Goal: Task Accomplishment & Management: Use online tool/utility

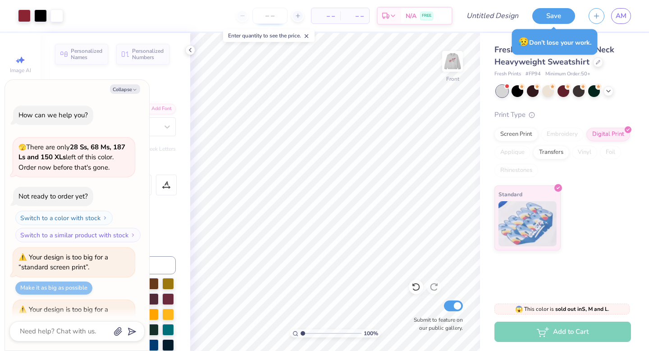
scroll to position [86, 0]
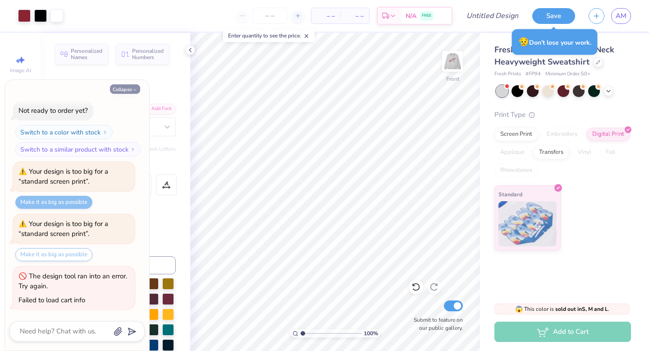
click at [133, 87] on icon "button" at bounding box center [134, 89] width 5 height 5
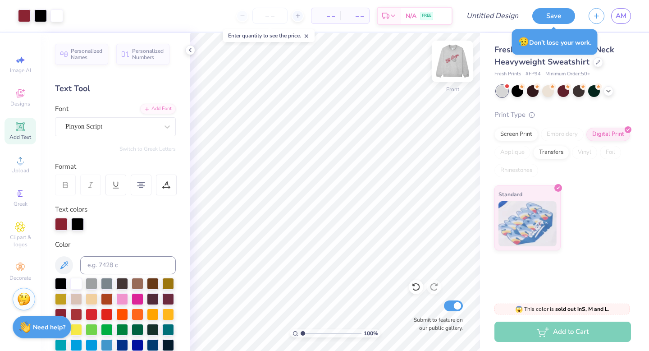
click at [448, 66] on img at bounding box center [453, 61] width 36 height 36
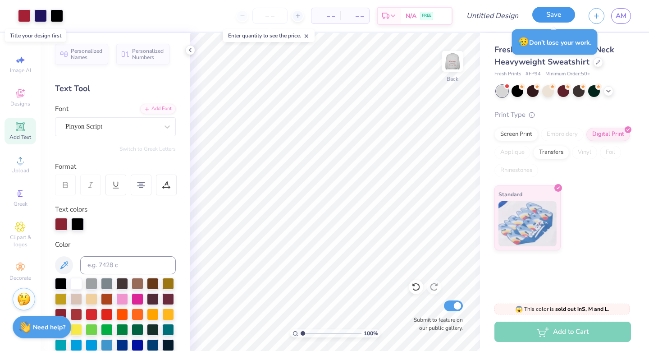
click at [548, 16] on button "Save" at bounding box center [554, 15] width 43 height 16
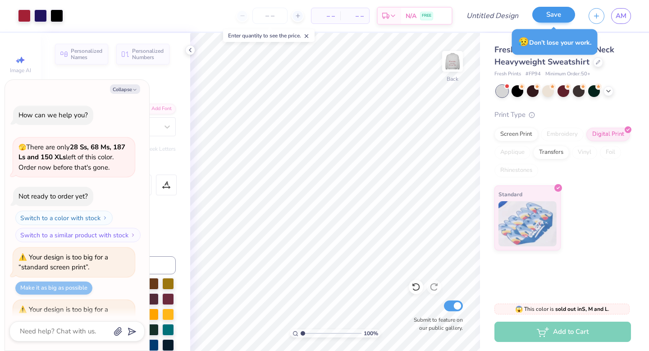
scroll to position [110, 0]
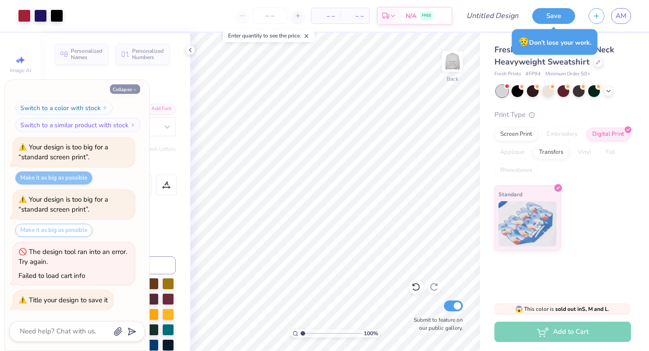
click at [130, 90] on button "Collapse" at bounding box center [125, 88] width 30 height 9
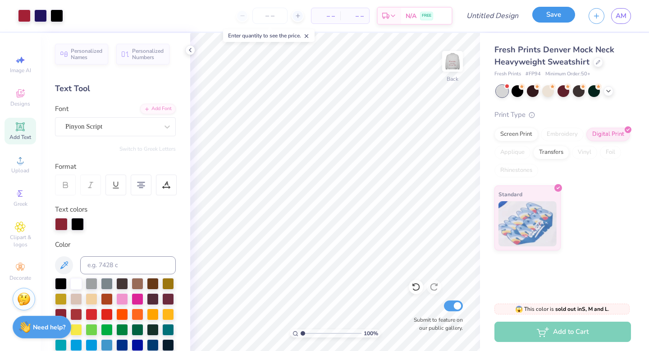
click at [550, 15] on button "Save" at bounding box center [554, 15] width 43 height 16
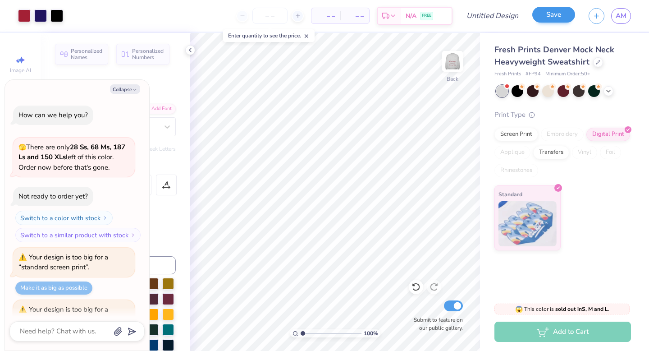
scroll to position [135, 0]
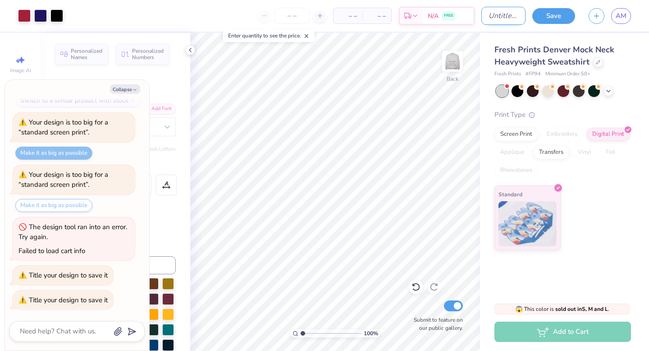
type textarea "x"
click at [486, 16] on input "Design Title" at bounding box center [504, 16] width 44 height 18
type input "A"
type textarea "x"
type input "Av"
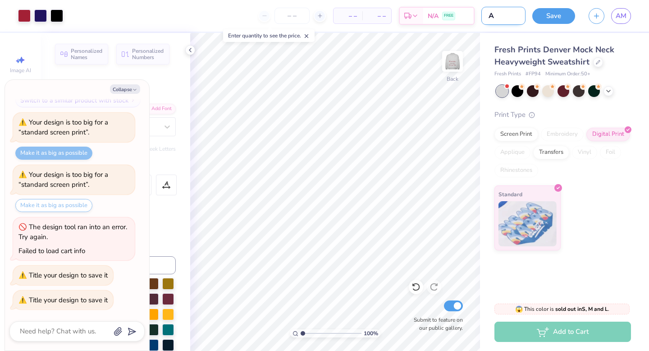
type textarea "x"
type input "Ava"
type textarea "x"
type input "Ava-"
type textarea "x"
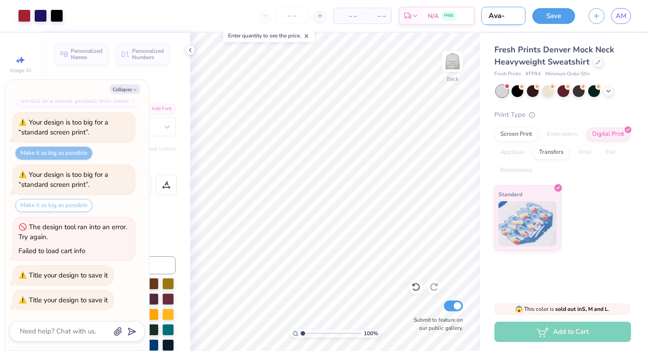
type input "Ava-"
type textarea "x"
type input "Ava- B"
type textarea "x"
type input "Ava- Bi"
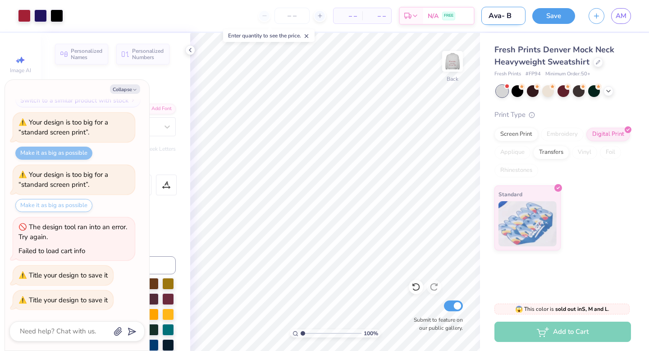
type textarea "x"
type input "Ava- Big"
type textarea "x"
type input "Ava- BigL"
type textarea "x"
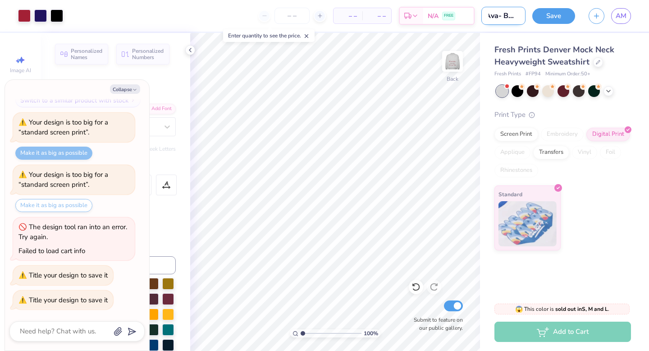
type input "Ava- BigLi"
type textarea "x"
type input "Ava- BigLit"
type textarea "x"
type input "Ava- BigLitt"
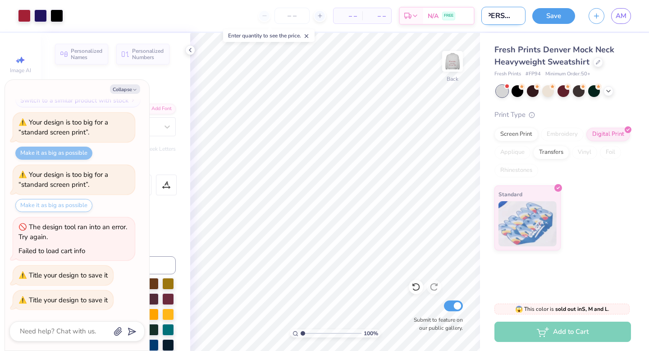
type textarea "x"
type input "Ava- BigLittl"
type textarea "x"
type input "Ava- BigLittle"
type textarea "x"
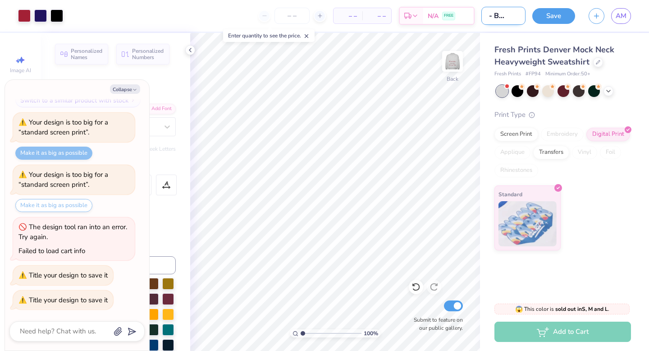
scroll to position [0, 17]
type input "Ava- BigLittle"
click at [550, 14] on button "Save" at bounding box center [554, 15] width 43 height 16
click at [133, 90] on icon "button" at bounding box center [134, 89] width 5 height 5
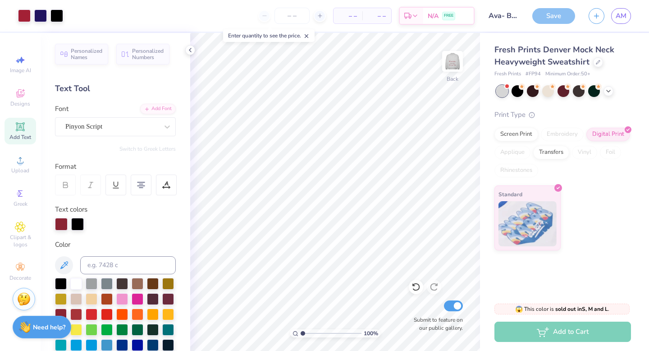
type textarea "x"
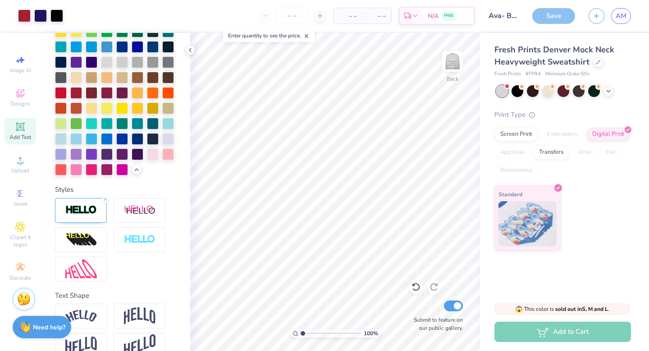
scroll to position [316, 0]
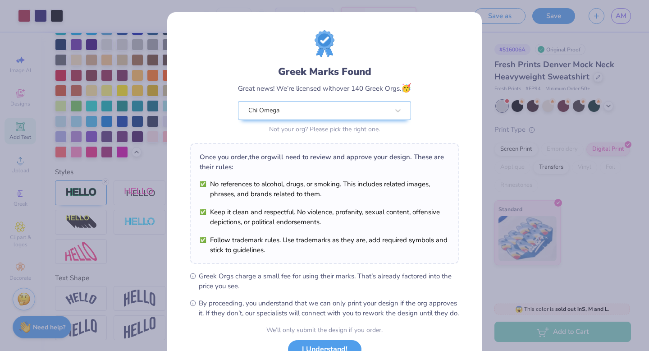
click at [143, 182] on div "Greek Marks Found Great news! We’re licensed with over 140 Greek Orgs. 🥳 Chi Om…" at bounding box center [324, 175] width 649 height 351
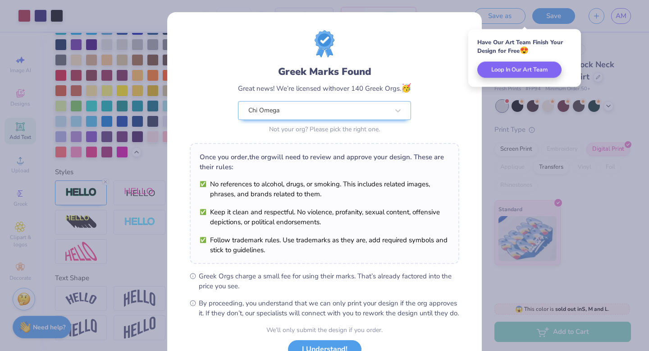
scroll to position [71, 0]
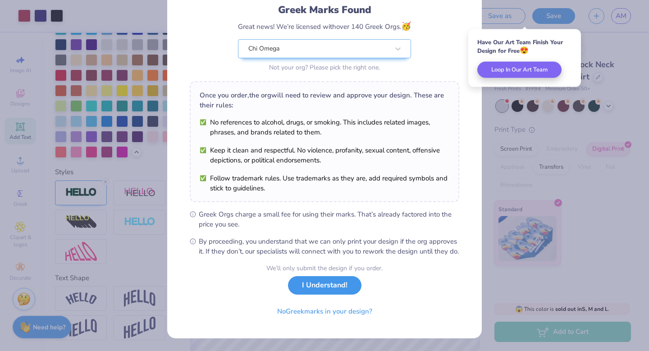
click at [331, 288] on button "I Understand!" at bounding box center [325, 285] width 74 height 18
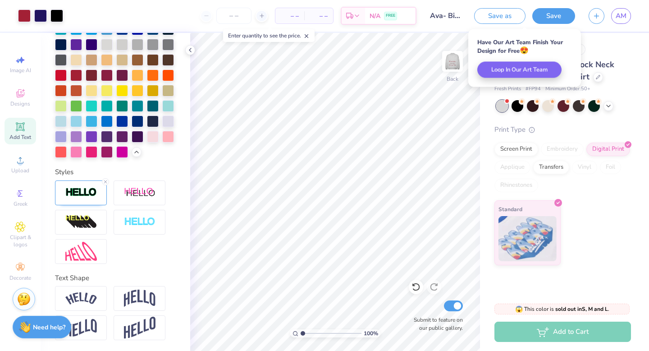
scroll to position [0, 0]
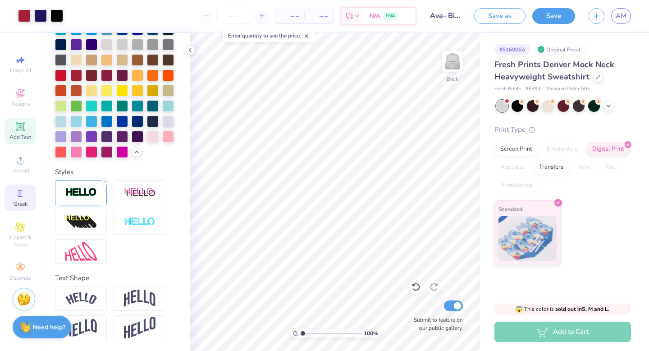
click at [22, 200] on div "Greek" at bounding box center [21, 197] width 32 height 27
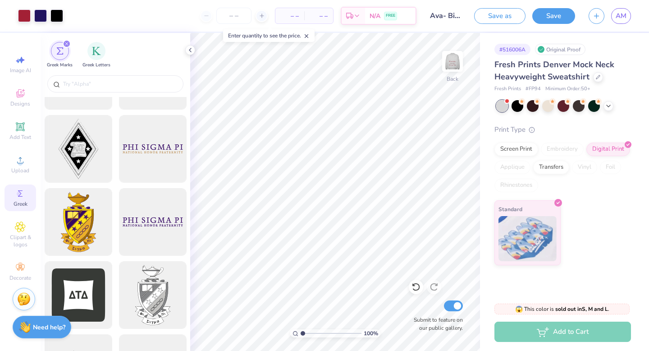
scroll to position [216, 0]
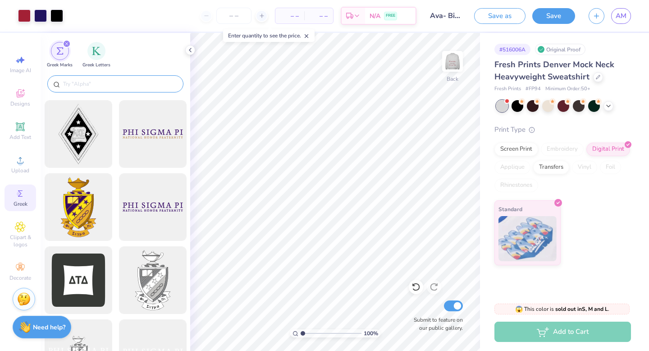
click at [105, 83] on input "text" at bounding box center [119, 83] width 115 height 9
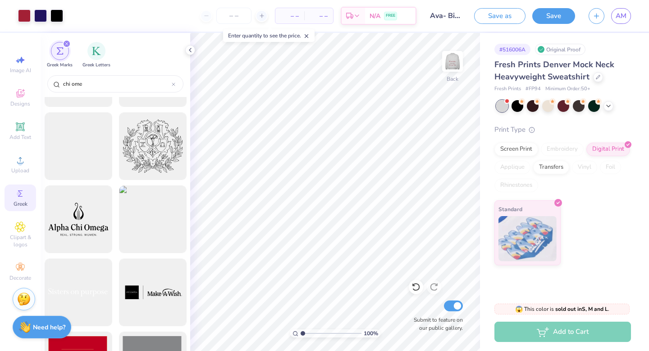
scroll to position [40, 0]
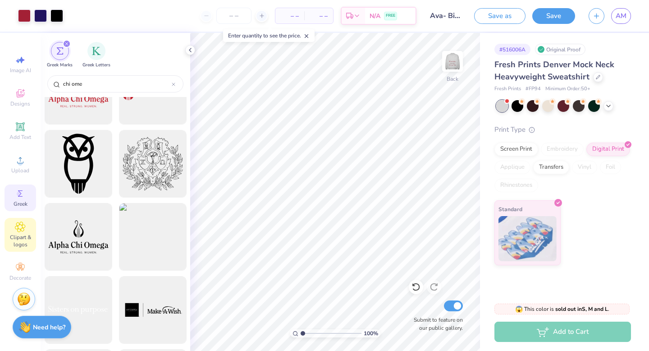
type input "chi ome"
click at [24, 233] on div "Clipart & logos" at bounding box center [21, 235] width 32 height 34
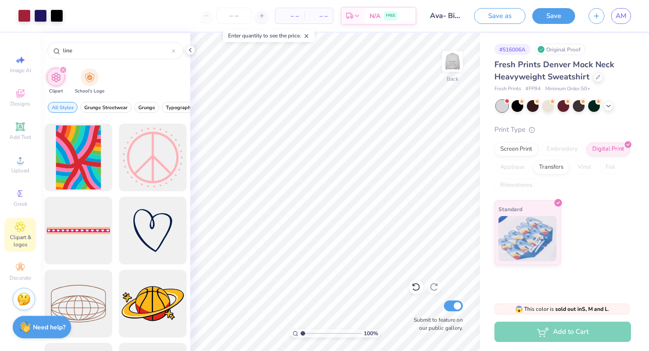
scroll to position [217, 0]
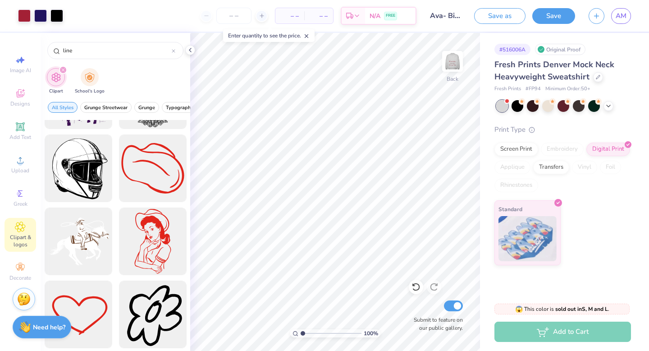
scroll to position [1750, 0]
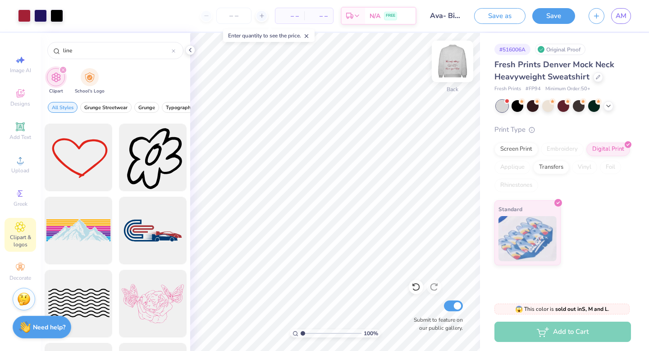
click at [446, 73] on img at bounding box center [453, 61] width 36 height 36
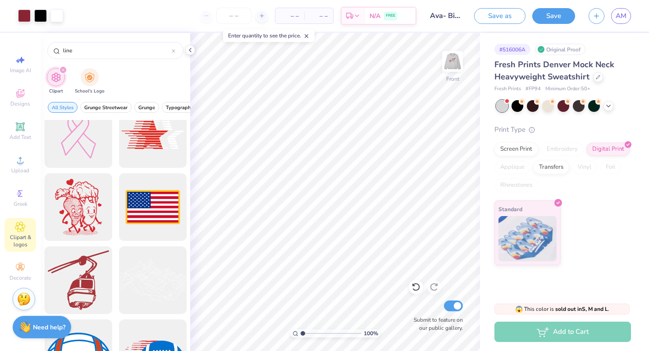
scroll to position [2496, 0]
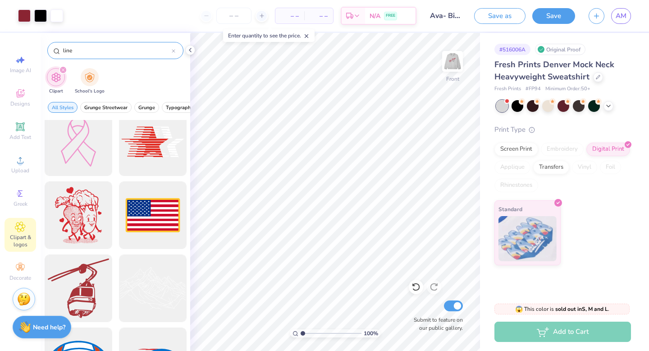
click at [80, 49] on input "line" at bounding box center [117, 50] width 110 height 9
type input "l"
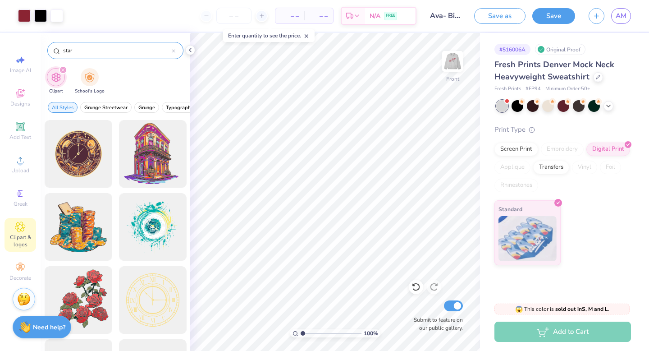
type input "stars"
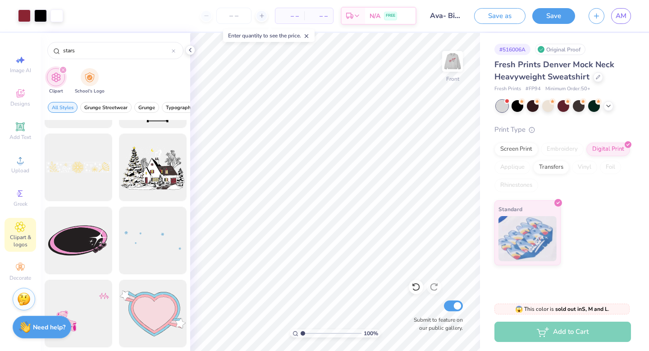
scroll to position [5016, 0]
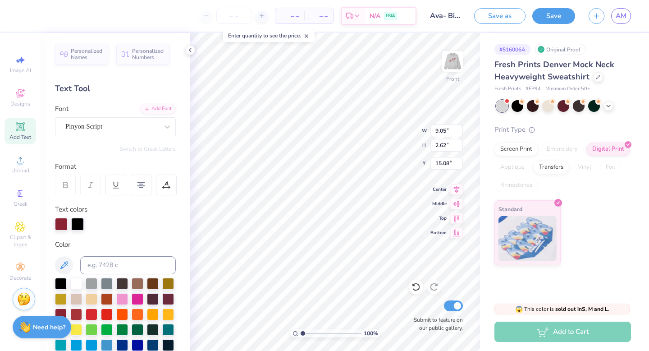
type input "9.05"
type input "2.62"
type input "15.08"
type input "12.17"
type input "2.07"
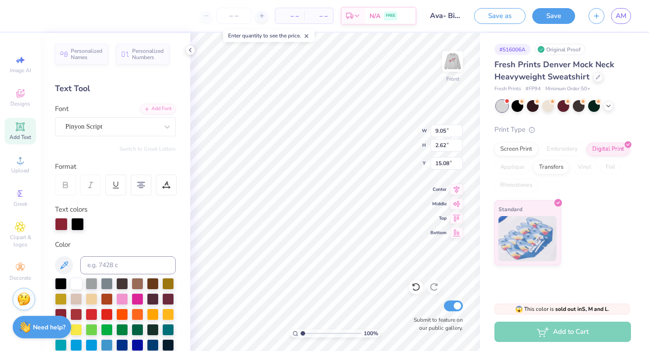
type input "18.42"
type input "9.05"
type input "2.62"
type input "15.08"
type input "12.44"
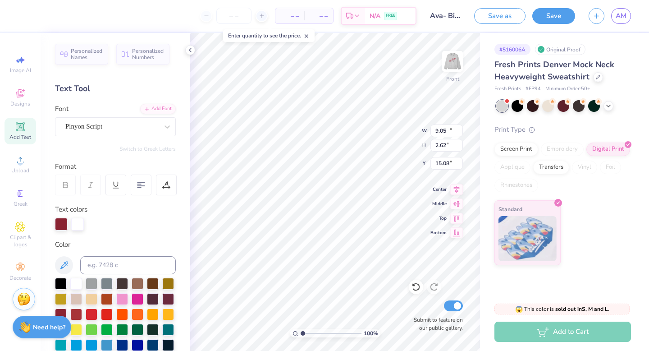
type input "2.20"
type input "12.00"
type input "9.05"
type input "2.62"
type input "16.40"
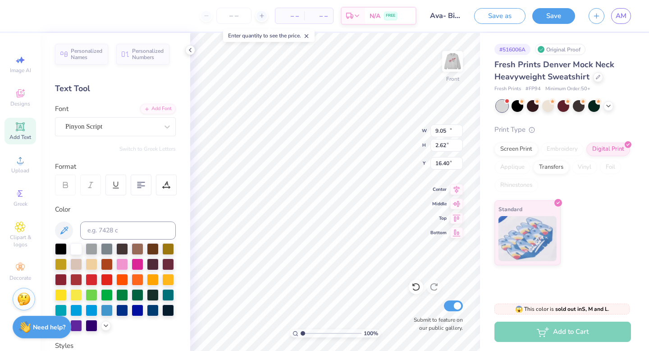
type input "12.17"
type input "2.07"
type input "19.86"
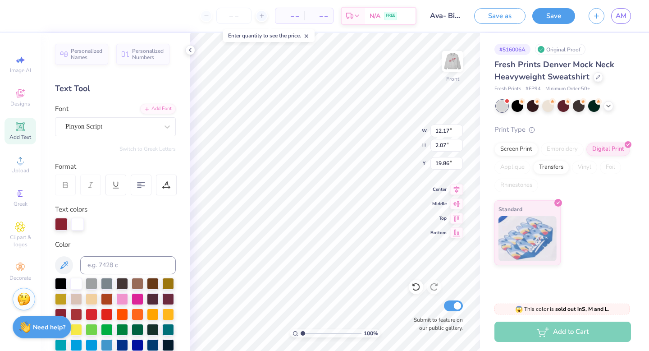
type input "12.44"
type input "2.20"
type input "12.10"
type input "12.17"
type input "2.07"
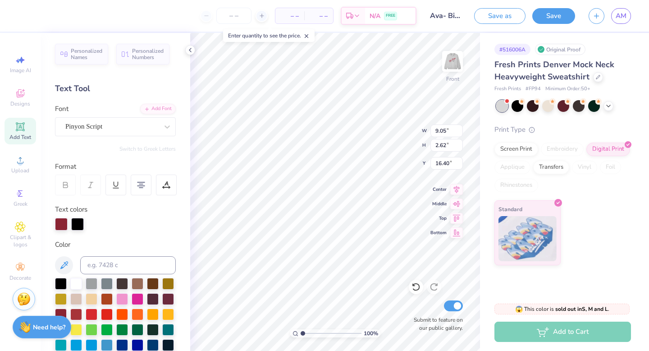
type input "19.86"
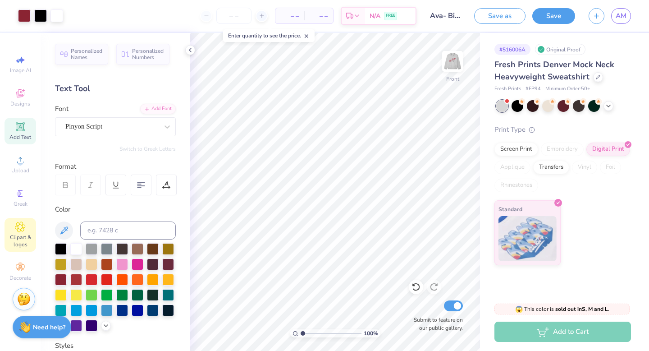
click at [23, 229] on icon at bounding box center [20, 226] width 10 height 11
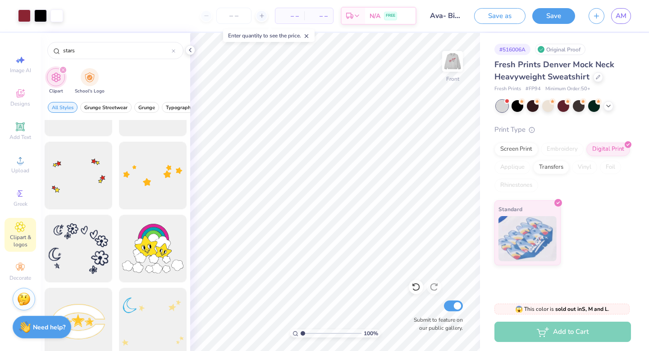
scroll to position [200, 0]
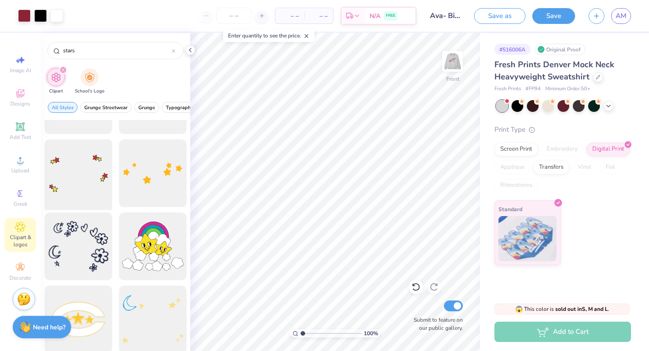
click at [87, 181] on div at bounding box center [78, 173] width 74 height 74
click at [100, 50] on input "stars" at bounding box center [117, 50] width 110 height 9
type input "hearts"
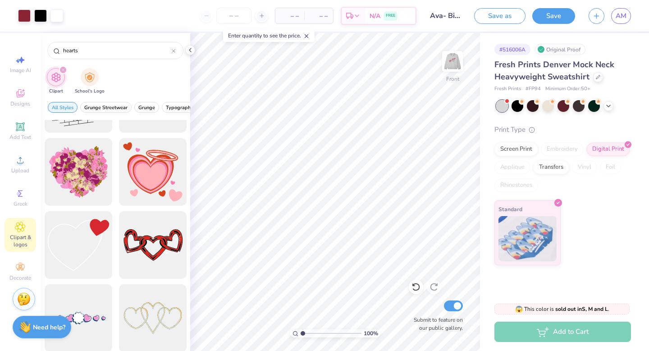
scroll to position [863, 0]
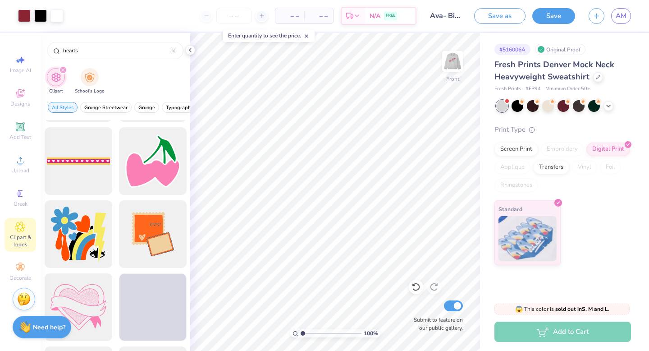
scroll to position [1898, 0]
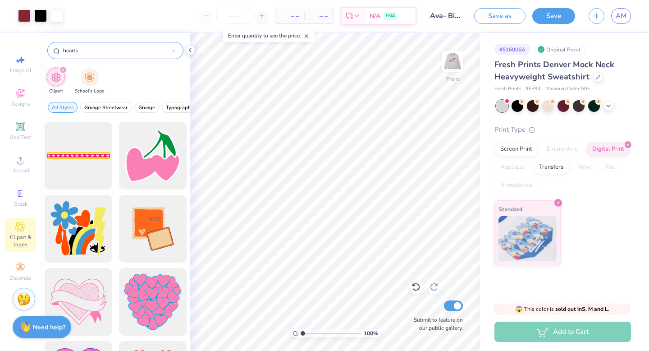
click at [87, 46] on div "hearts" at bounding box center [115, 50] width 136 height 17
click at [87, 46] on input "hearts" at bounding box center [117, 50] width 110 height 9
click at [74, 51] on input "hearts" at bounding box center [117, 50] width 110 height 9
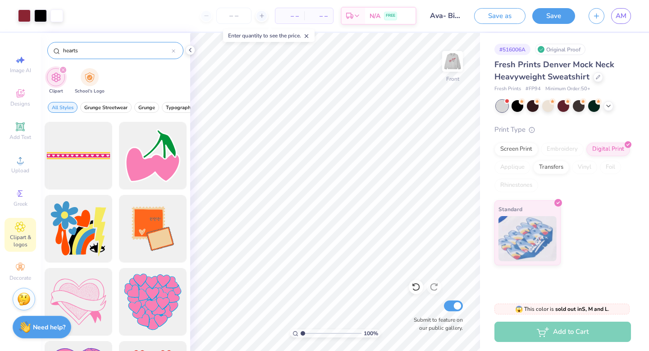
click at [74, 51] on input "hearts" at bounding box center [117, 50] width 110 height 9
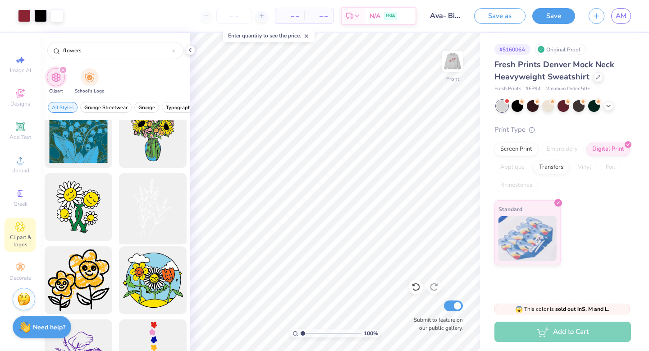
scroll to position [603, 0]
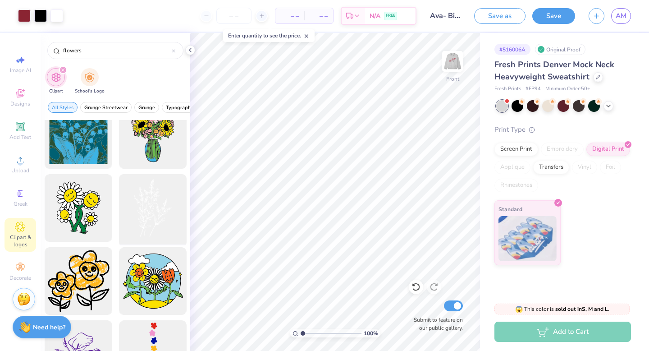
type input "flowers"
click at [156, 216] on div at bounding box center [152, 208] width 74 height 74
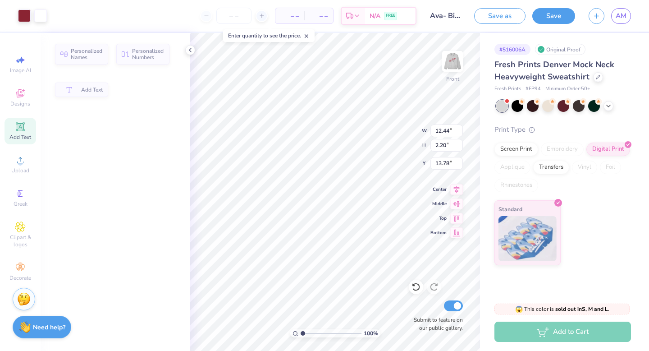
type input "12.44"
type input "2.20"
type input "13.78"
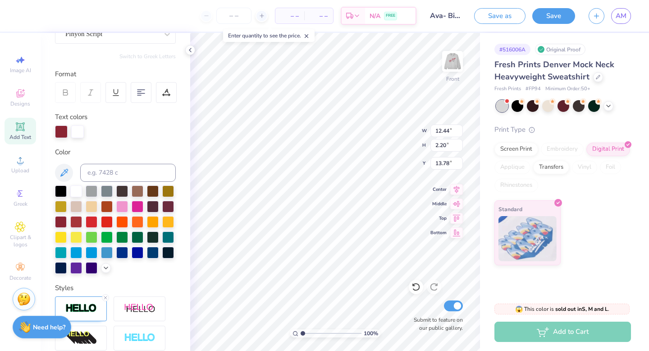
scroll to position [0, 0]
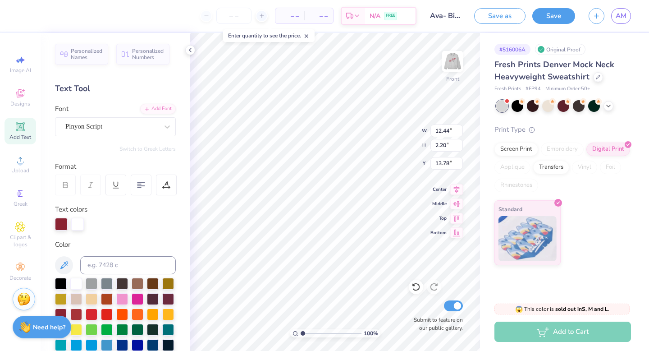
type input "11.80"
type input "18.00"
type input "3.00"
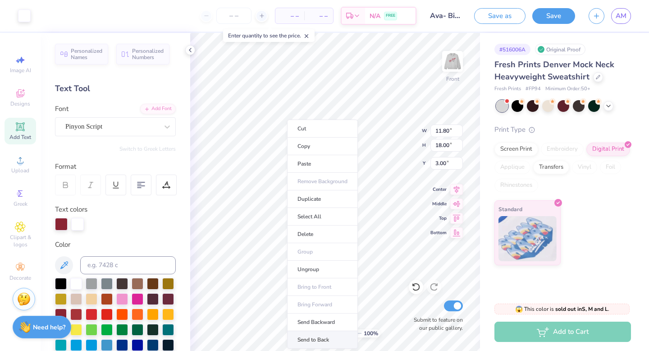
click at [323, 340] on li "Send to Back" at bounding box center [322, 340] width 71 height 18
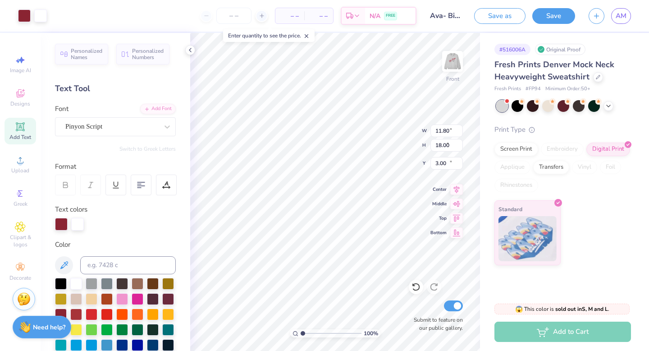
type input "12.44"
type input "2.20"
type input "10.90"
type input "9.05"
type input "2.62"
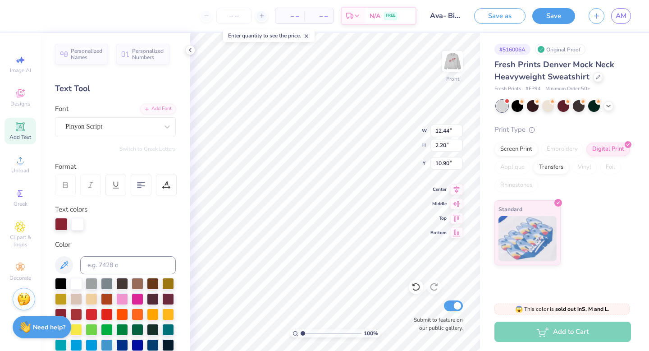
type input "16.46"
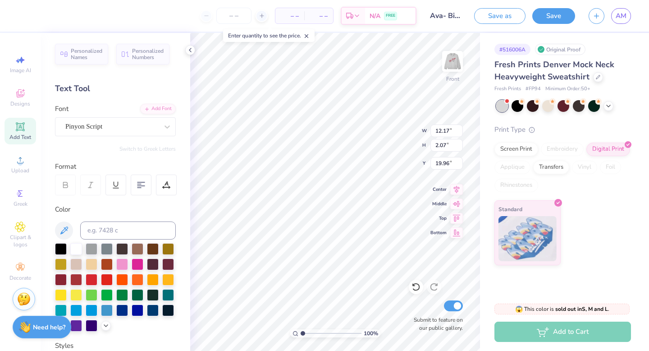
type input "9.05"
type input "2.62"
type input "11.59"
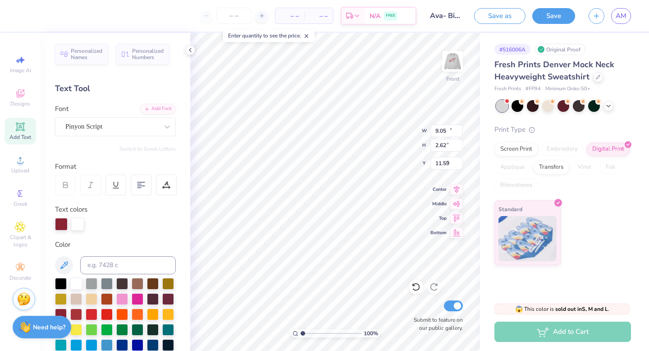
type input "12.44"
type input "2.20"
type input "5.10"
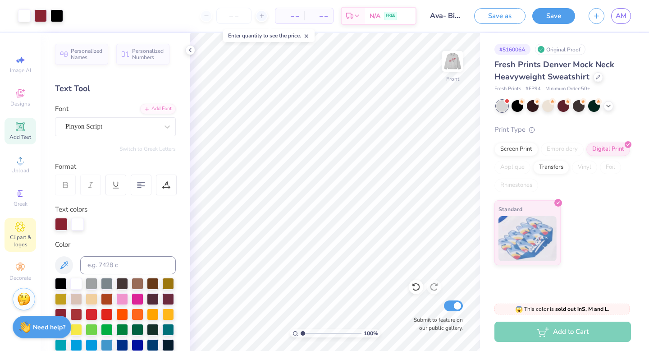
click at [26, 228] on div "Clipart & logos" at bounding box center [21, 235] width 32 height 34
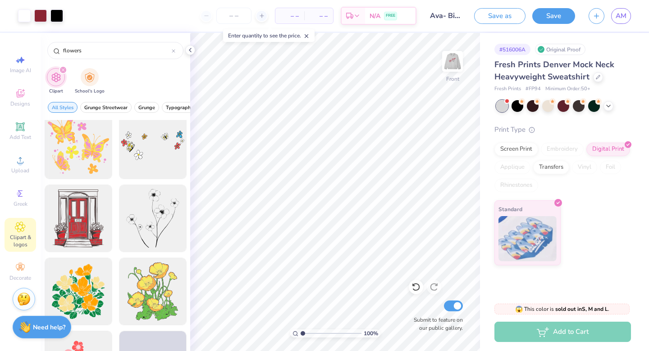
scroll to position [1909, 0]
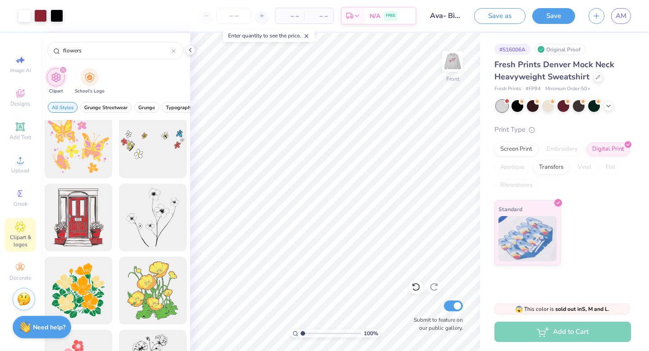
click at [552, 18] on button "Save" at bounding box center [554, 16] width 43 height 16
